Goal: Information Seeking & Learning: Check status

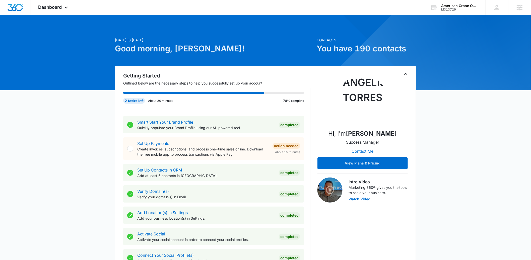
click at [405, 74] on icon "Toggle Collapse" at bounding box center [405, 74] width 3 height 2
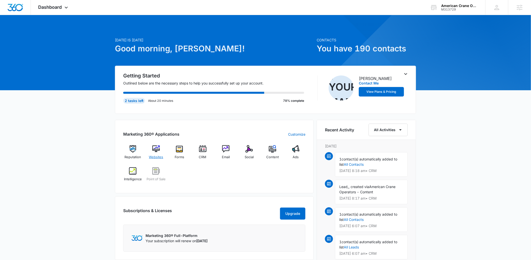
click at [152, 155] on span "Websites" at bounding box center [156, 157] width 14 height 5
click at [241, 149] on div "Social" at bounding box center [249, 154] width 19 height 18
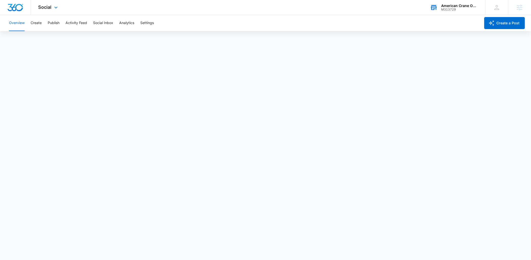
click at [438, 7] on div "American Crane Operators M313729 Your Accounts View All" at bounding box center [453, 7] width 63 height 15
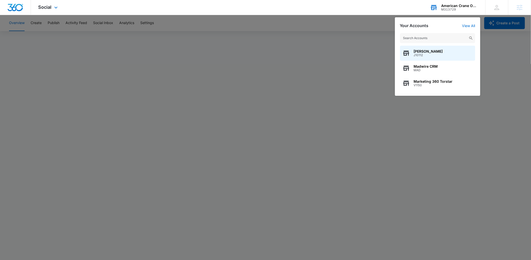
click at [432, 37] on input "text" at bounding box center [437, 38] width 75 height 10
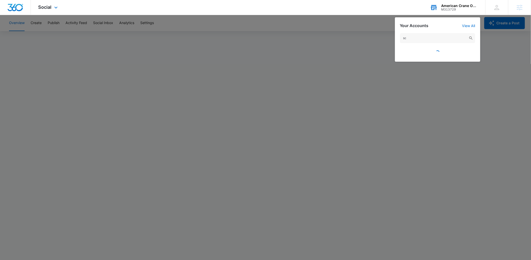
type input "s"
type input "v"
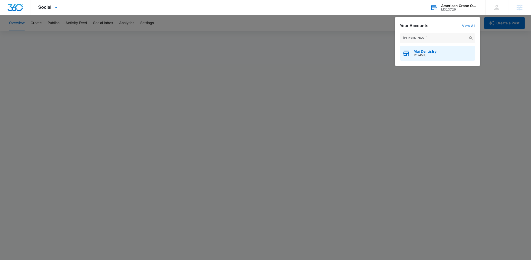
type input "mai denti"
click at [413, 51] on div "Mai Dentistry M174598" at bounding box center [437, 53] width 75 height 15
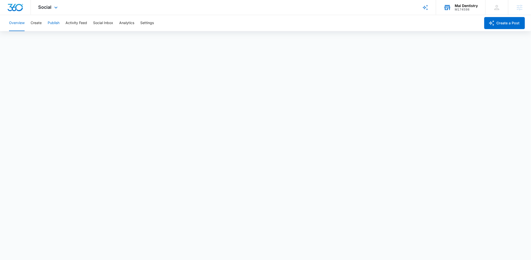
click at [50, 21] on button "Publish" at bounding box center [54, 23] width 12 height 16
click at [35, 23] on button "Create" at bounding box center [36, 23] width 11 height 16
click at [54, 39] on button "Approvals" at bounding box center [49, 38] width 17 height 14
click at [48, 20] on button "Publish" at bounding box center [54, 23] width 12 height 16
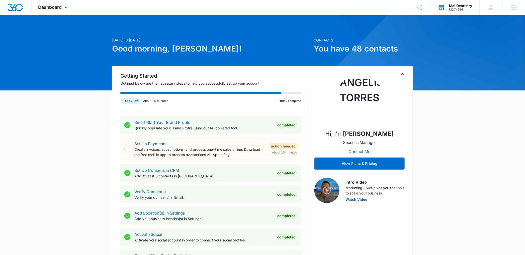
click at [447, 12] on div "Mai Dentistry M174598 Your Accounts View All" at bounding box center [454, 7] width 49 height 15
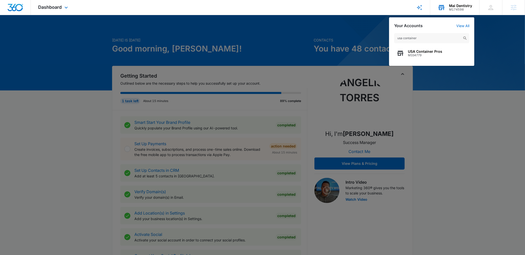
type input "usa container"
click at [441, 58] on div "USA Container Pros M334779" at bounding box center [431, 53] width 75 height 15
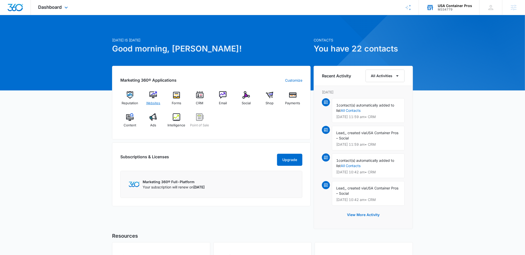
click at [157, 99] on div "Websites" at bounding box center [153, 100] width 19 height 18
click at [439, 1] on div "USA Container Pros M334779 Your Accounts View All" at bounding box center [449, 7] width 60 height 15
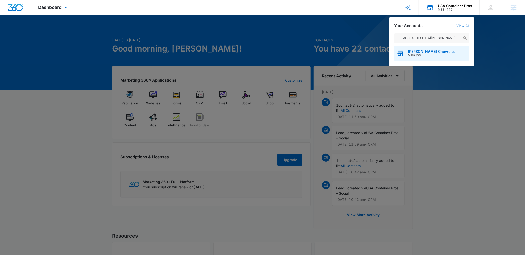
type input "christi hubler"
click at [434, 55] on span "M187356" at bounding box center [431, 55] width 47 height 4
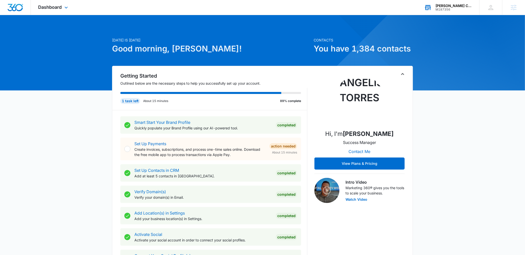
click at [400, 71] on div "Getting Started Outlined below are the necessary steps to help you successfully…" at bounding box center [262, 193] width 301 height 255
click at [401, 71] on icon "Toggle Collapse" at bounding box center [403, 74] width 6 height 6
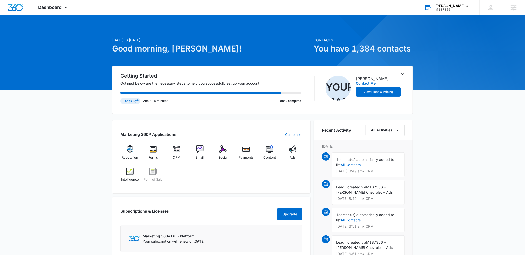
click at [404, 74] on icon "Toggle Collapse" at bounding box center [403, 74] width 6 height 6
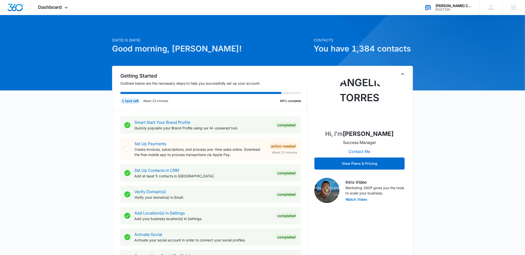
click at [404, 74] on icon "Toggle Collapse" at bounding box center [403, 74] width 6 height 6
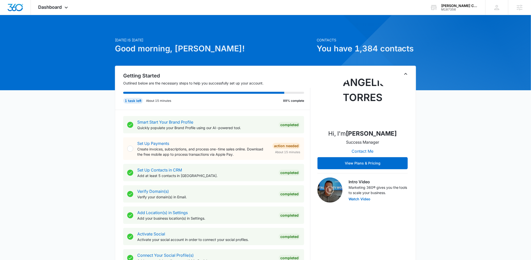
click at [404, 74] on icon "Toggle Collapse" at bounding box center [406, 74] width 6 height 6
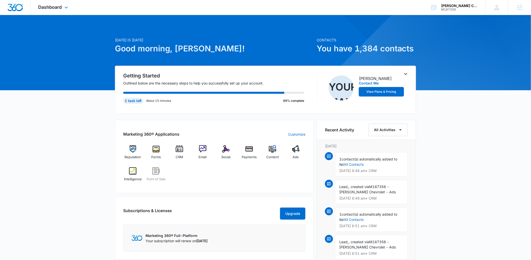
click at [55, 3] on div "Dashboard Apps Reputation Forms CRM Email Social Payments POS Content Ads Intel…" at bounding box center [54, 7] width 46 height 15
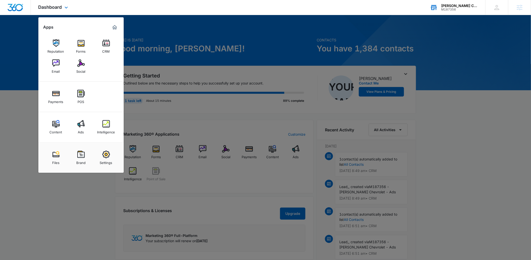
click at [451, 12] on div "[PERSON_NAME] Chevrolet M187356 Your Accounts View All" at bounding box center [453, 7] width 63 height 15
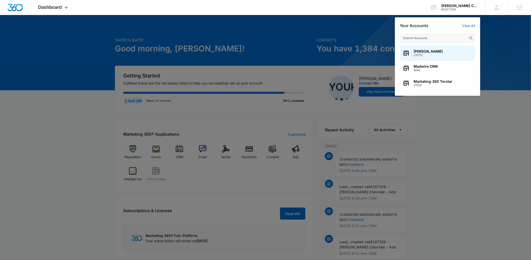
click at [318, 45] on div at bounding box center [265, 130] width 531 height 260
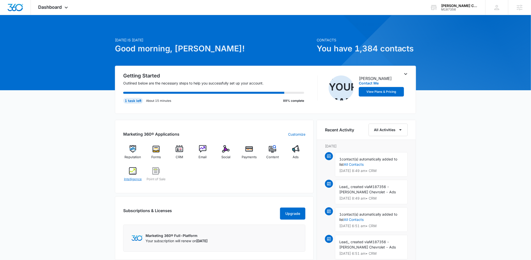
click at [134, 179] on span "Intelligence" at bounding box center [133, 179] width 18 height 5
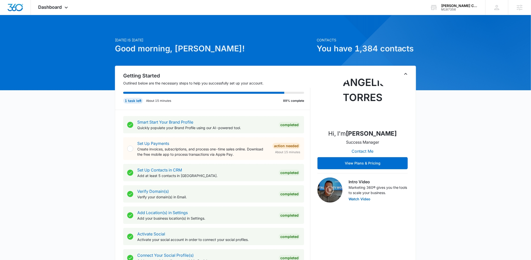
click at [401, 74] on div "Hi, I'm [PERSON_NAME] Success Manager Contact Me View Plans & Pricing Intro Vid…" at bounding box center [362, 137] width 90 height 131
click at [403, 73] on icon "Toggle Collapse" at bounding box center [406, 74] width 6 height 6
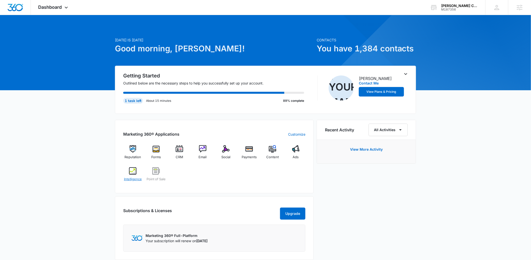
click at [139, 171] on div "Intelligence" at bounding box center [132, 176] width 19 height 18
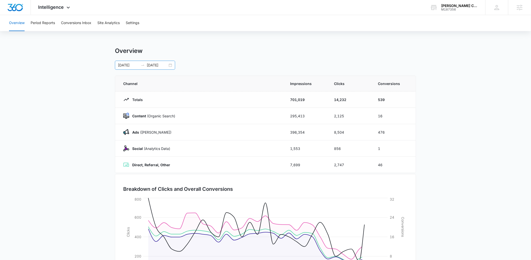
click at [173, 64] on div "[DATE] [DATE]" at bounding box center [145, 65] width 60 height 9
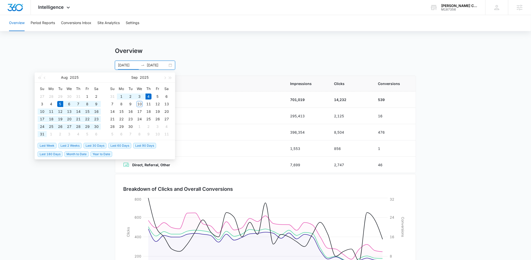
click at [89, 147] on span "Last 30 Days" at bounding box center [95, 146] width 23 height 6
type input "[DATE]"
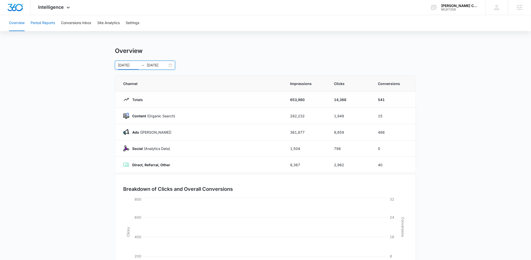
click at [43, 20] on button "Period Reports" at bounding box center [43, 23] width 24 height 16
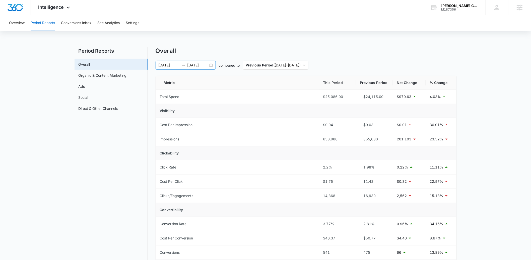
click at [208, 66] on input "[DATE]" at bounding box center [197, 65] width 21 height 6
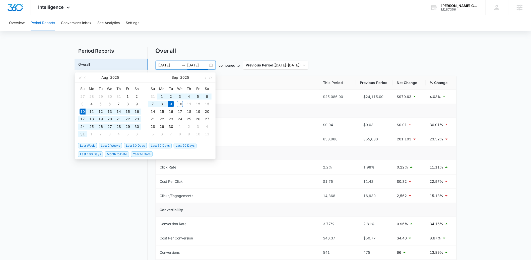
click at [209, 47] on div "Overall" at bounding box center [305, 51] width 301 height 8
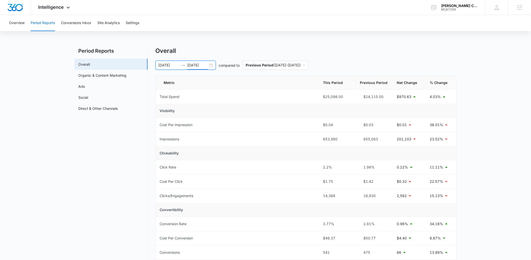
click at [196, 66] on input "[DATE]" at bounding box center [197, 65] width 21 height 6
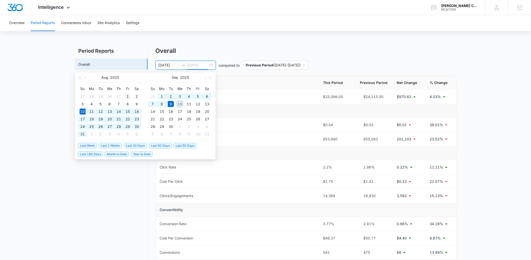
type input "[DATE]"
click at [131, 95] on td "1" at bounding box center [127, 97] width 9 height 8
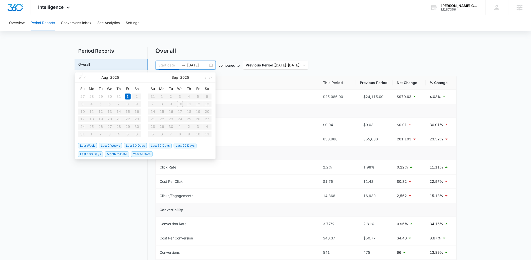
click at [168, 67] on input at bounding box center [169, 65] width 21 height 6
type input "[DATE]"
click at [194, 50] on div "Overall" at bounding box center [305, 51] width 301 height 8
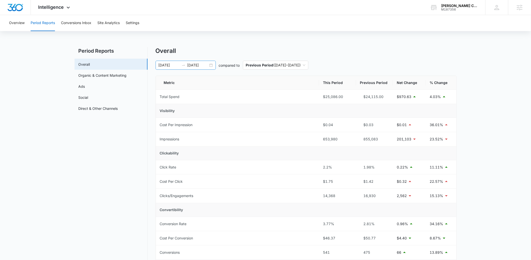
click at [172, 65] on input "[DATE]" at bounding box center [169, 65] width 21 height 6
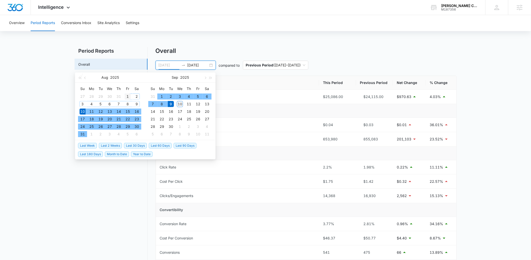
type input "[DATE]"
click at [126, 94] on div "1" at bounding box center [128, 97] width 6 height 6
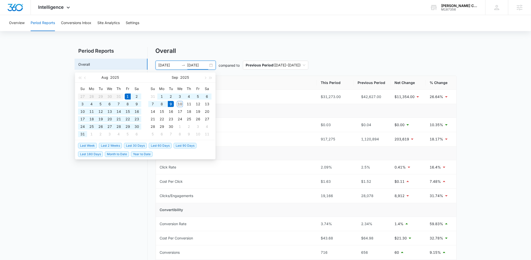
click at [194, 66] on input "[DATE]" at bounding box center [197, 65] width 21 height 6
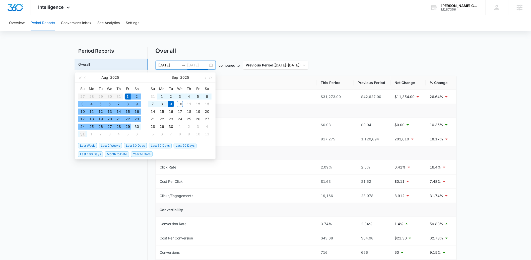
type input "[DATE]"
click at [81, 135] on div "31" at bounding box center [83, 134] width 6 height 6
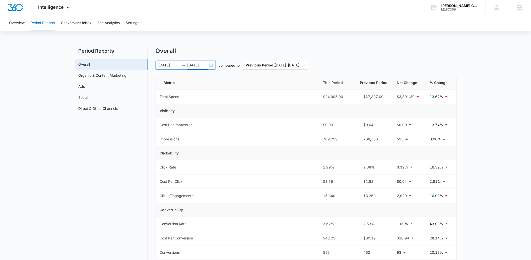
click at [208, 56] on div "Overall [DATE] [DATE] compared to Previous Period ( [DATE] – [DATE] ) Metric Th…" at bounding box center [305, 237] width 301 height 381
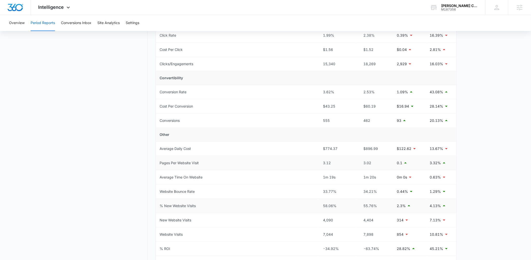
scroll to position [131, 0]
